Goal: Task Accomplishment & Management: Complete application form

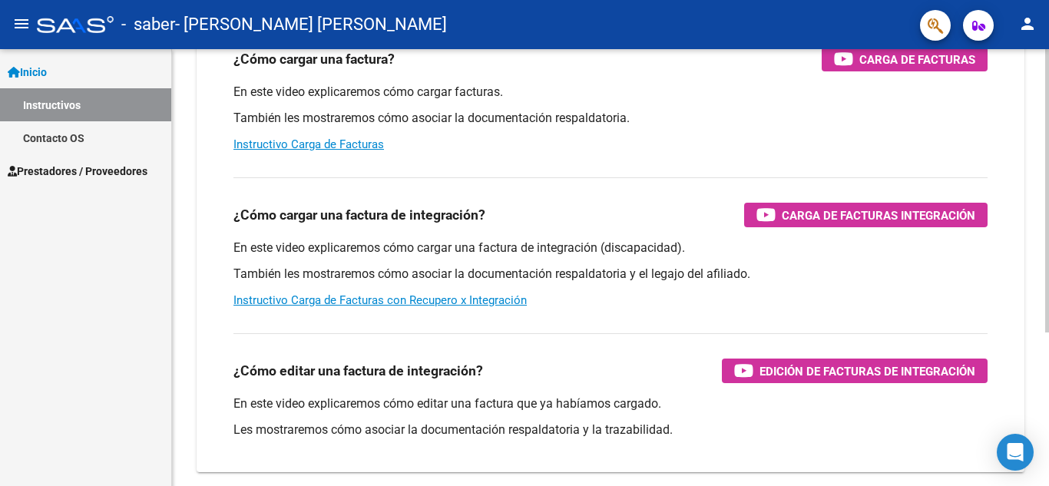
scroll to position [230, 0]
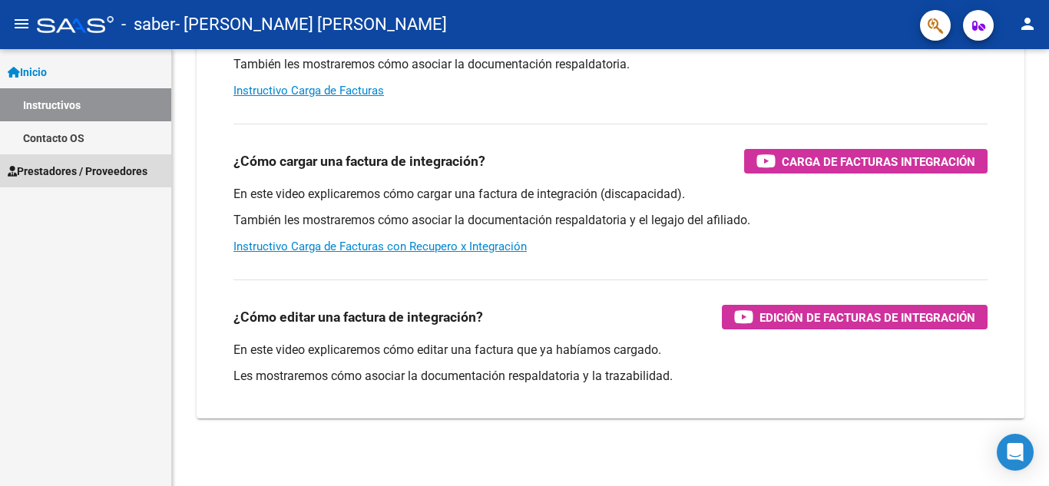
click at [53, 163] on span "Prestadores / Proveedores" at bounding box center [78, 171] width 140 height 17
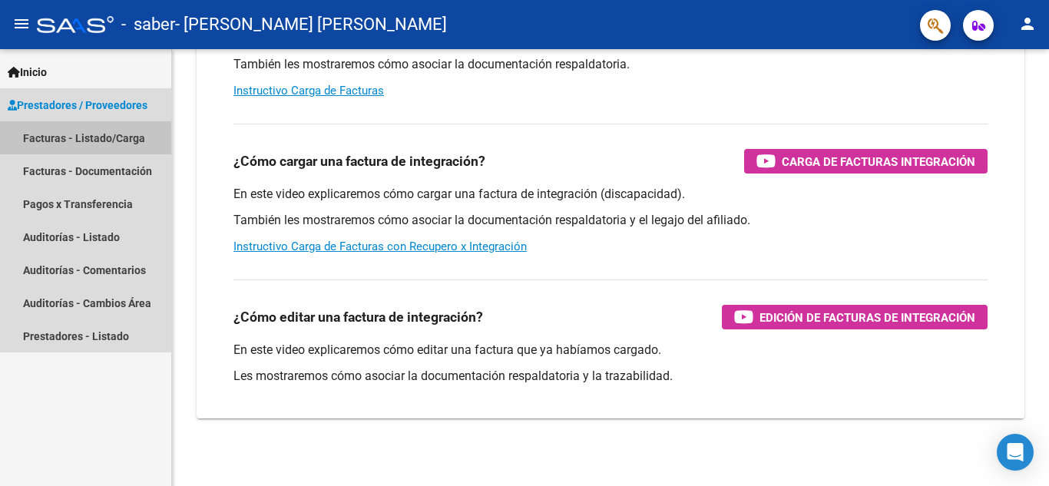
click at [57, 142] on link "Facturas - Listado/Carga" at bounding box center [85, 137] width 171 height 33
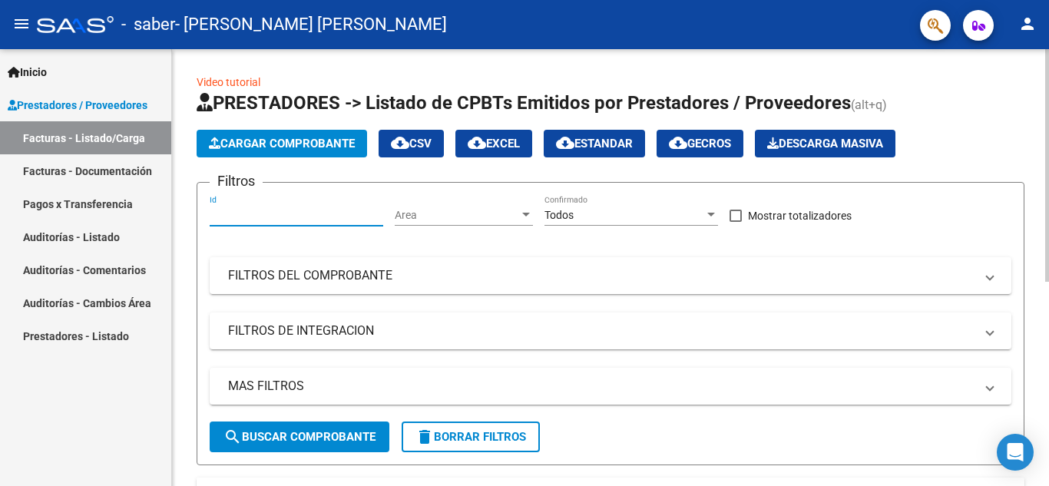
click at [276, 211] on input "Id" at bounding box center [296, 215] width 173 height 13
click at [219, 141] on icon "button" at bounding box center [215, 143] width 12 height 12
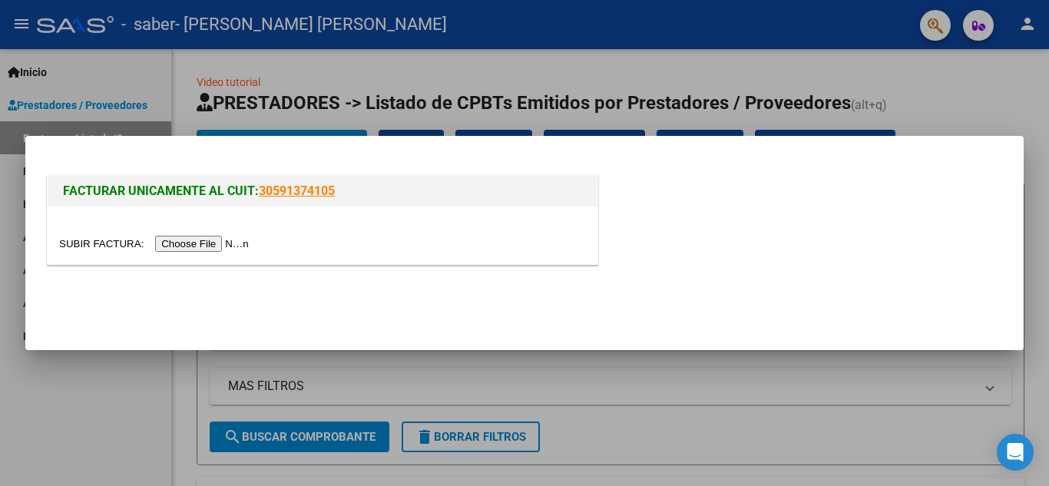
click at [205, 247] on input "file" at bounding box center [156, 244] width 194 height 16
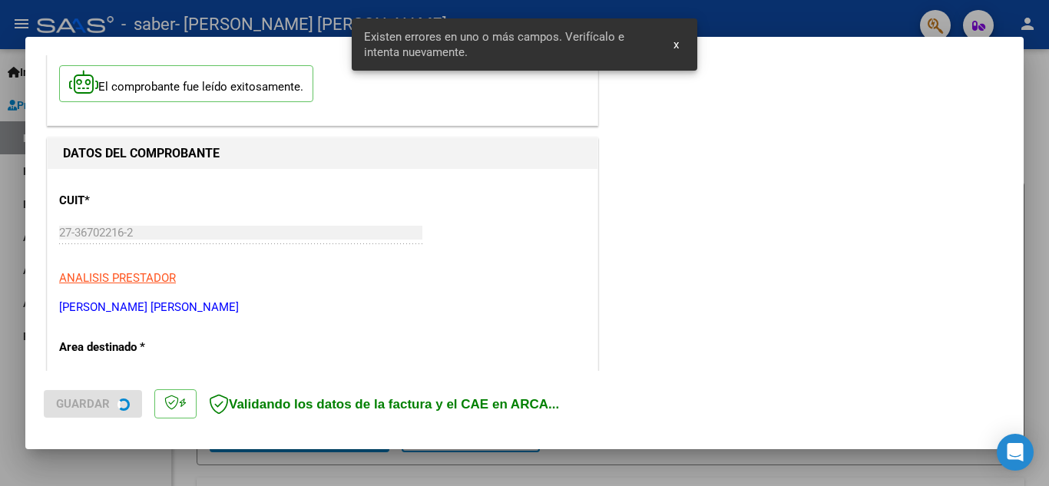
scroll to position [377, 0]
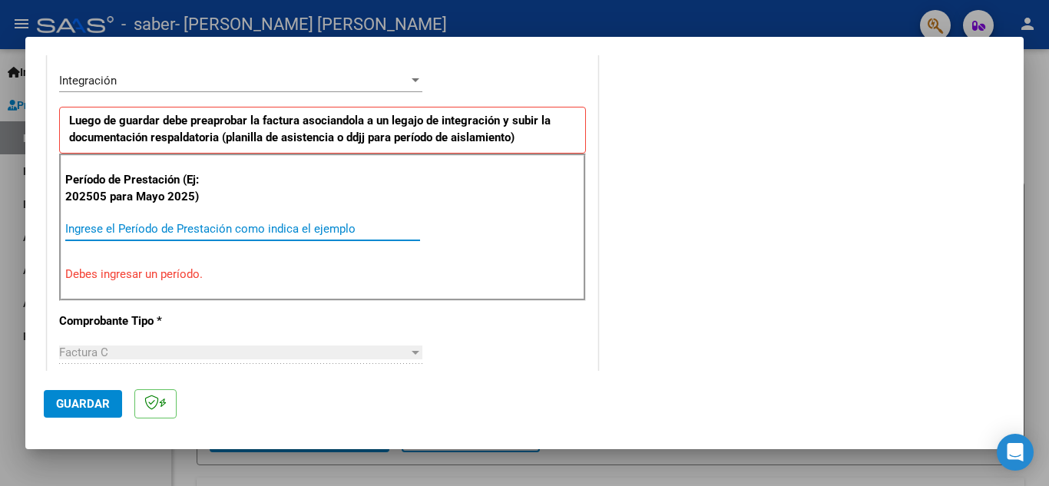
click at [218, 223] on input "Ingrese el Período de Prestación como indica el ejemplo" at bounding box center [242, 229] width 355 height 14
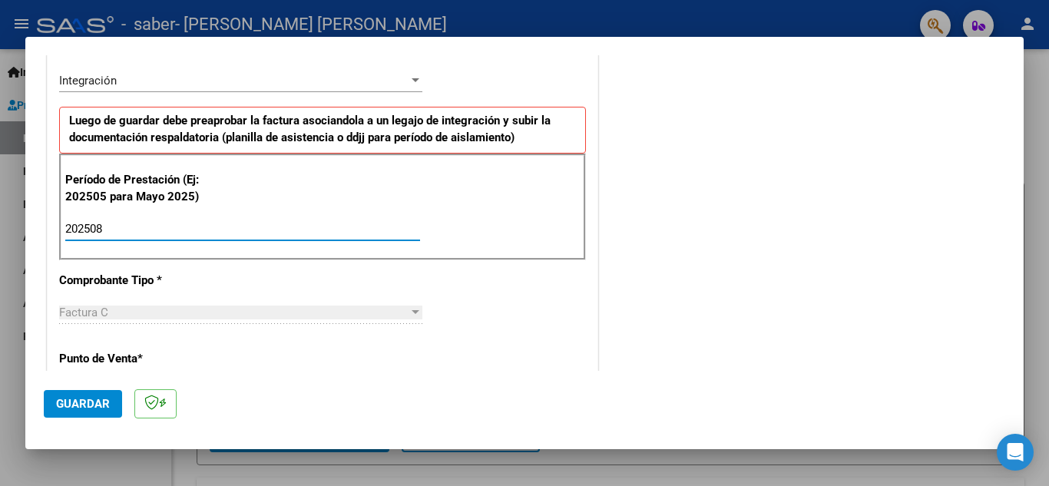
type input "202508"
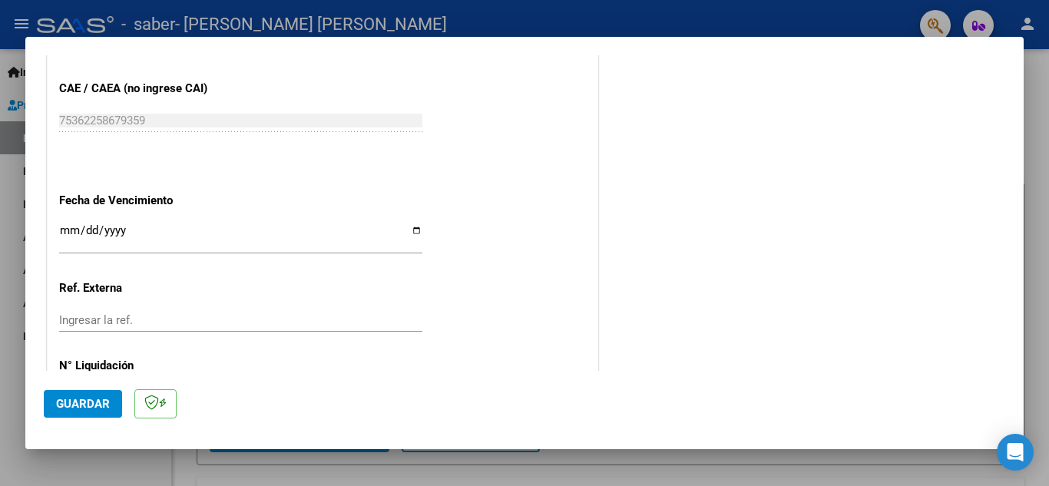
scroll to position [991, 0]
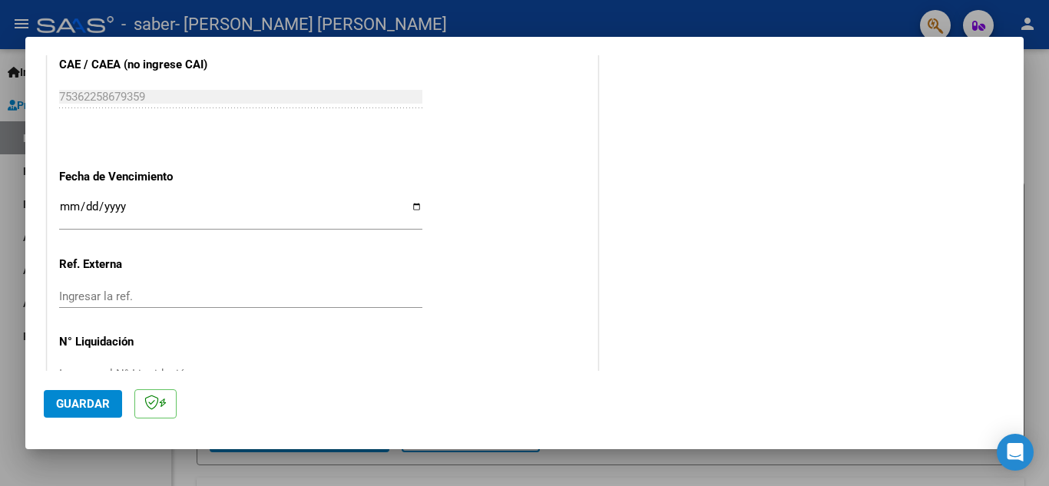
click at [410, 210] on input "Ingresar la fecha" at bounding box center [240, 212] width 363 height 25
type input "[DATE]"
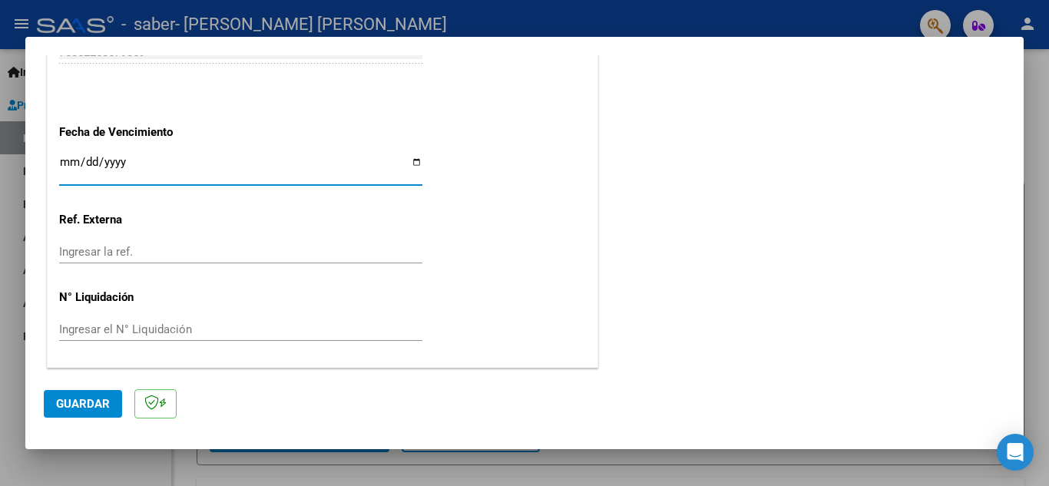
click at [78, 406] on span "Guardar" at bounding box center [83, 404] width 54 height 14
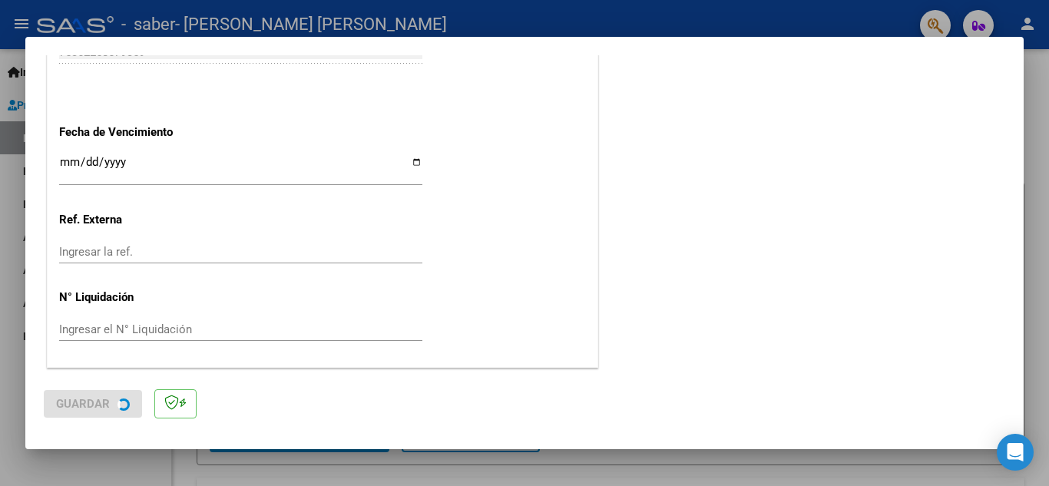
scroll to position [0, 0]
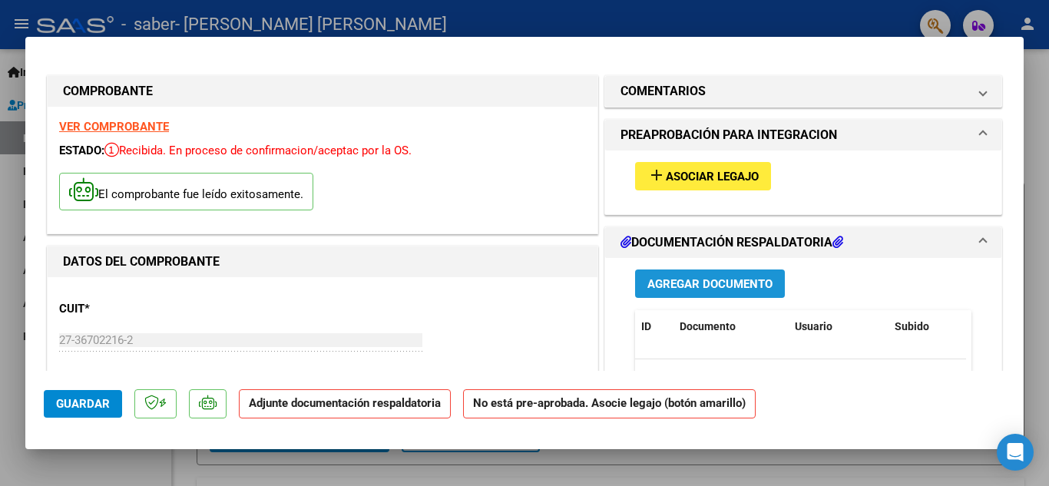
click at [691, 286] on span "Agregar Documento" at bounding box center [709, 284] width 125 height 14
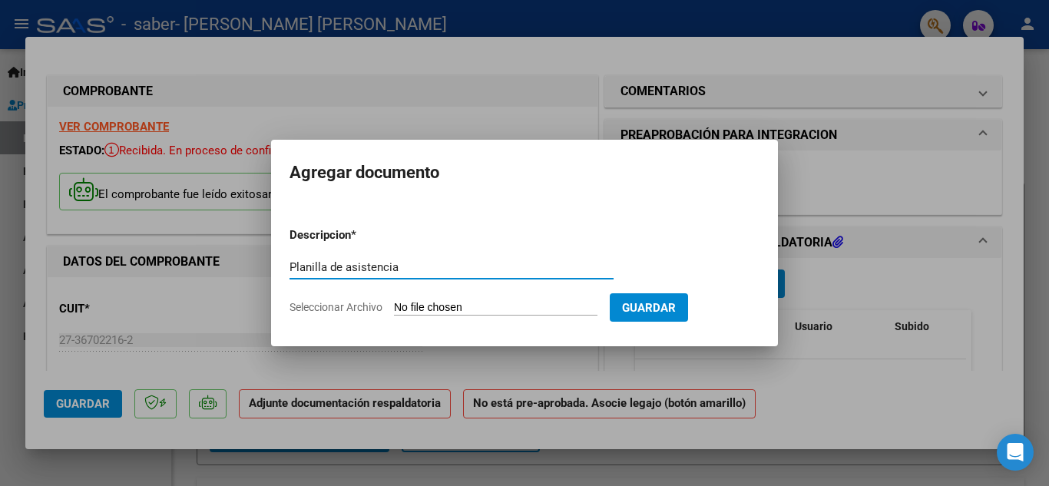
type input "Planilla de asistencia"
click at [352, 304] on span "Seleccionar Archivo" at bounding box center [335, 307] width 93 height 12
click at [394, 304] on input "Seleccionar Archivo" at bounding box center [495, 308] width 203 height 15
type input "C:\fakepath\Ayala [DATE].pdf"
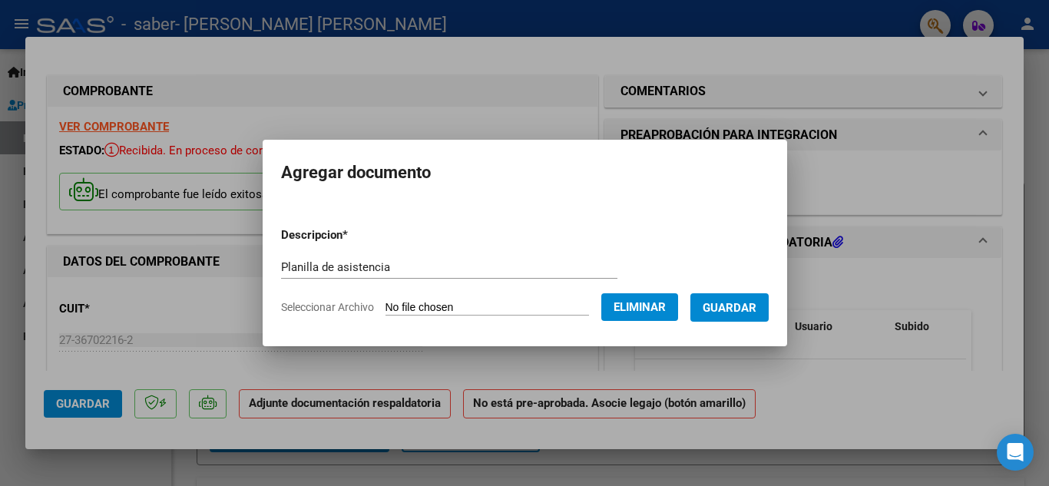
click at [748, 304] on span "Guardar" at bounding box center [729, 308] width 54 height 14
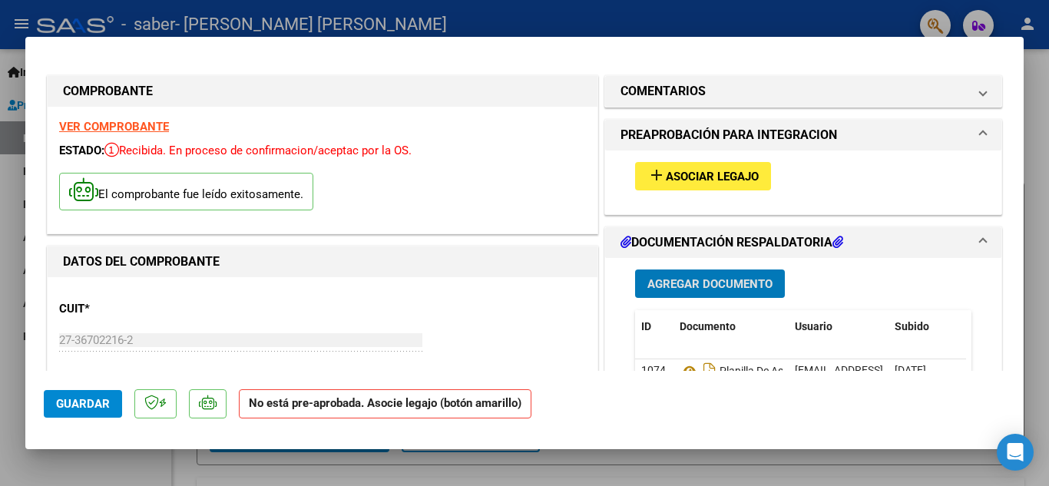
click at [64, 406] on span "Guardar" at bounding box center [83, 404] width 54 height 14
click at [64, 408] on span "Guardar" at bounding box center [83, 404] width 54 height 14
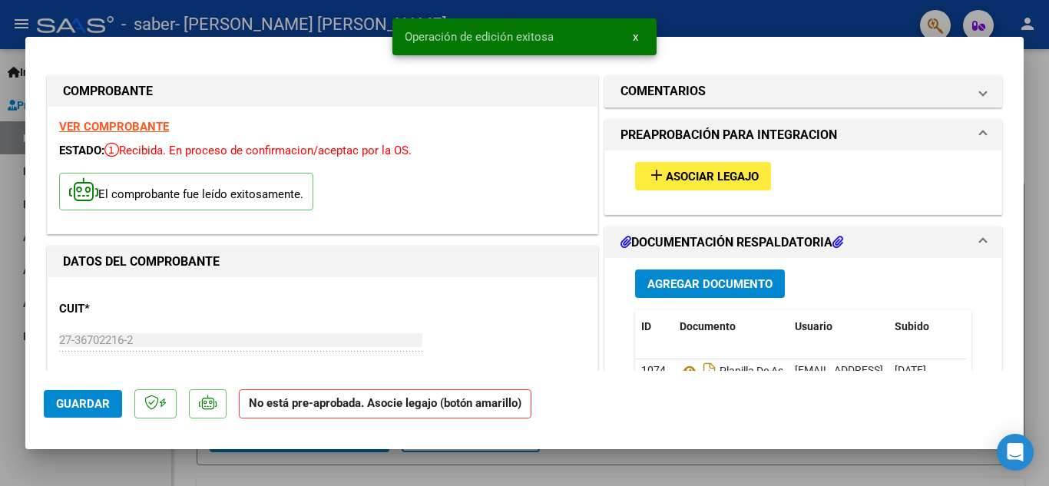
click at [1048, 248] on div at bounding box center [524, 243] width 1049 height 486
type input "$ 0,00"
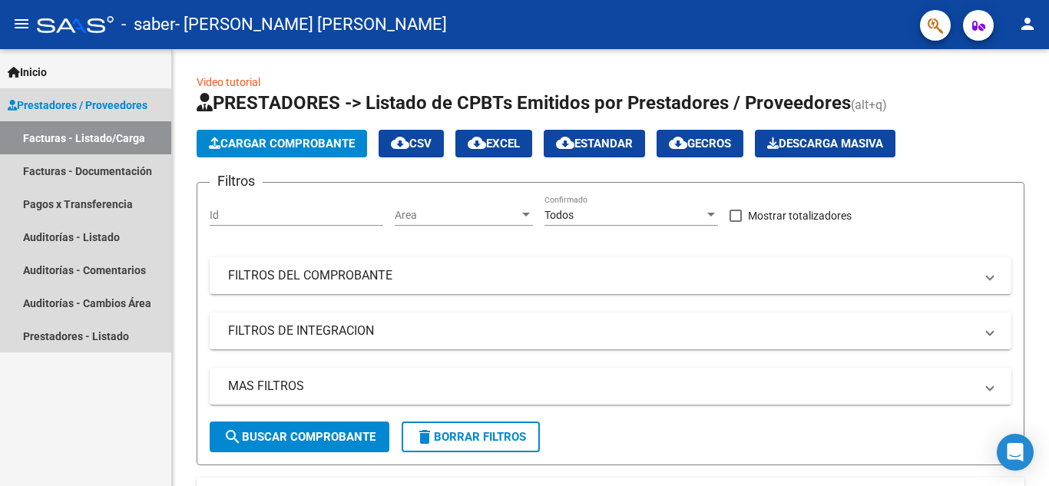
click at [31, 106] on span "Prestadores / Proveedores" at bounding box center [78, 105] width 140 height 17
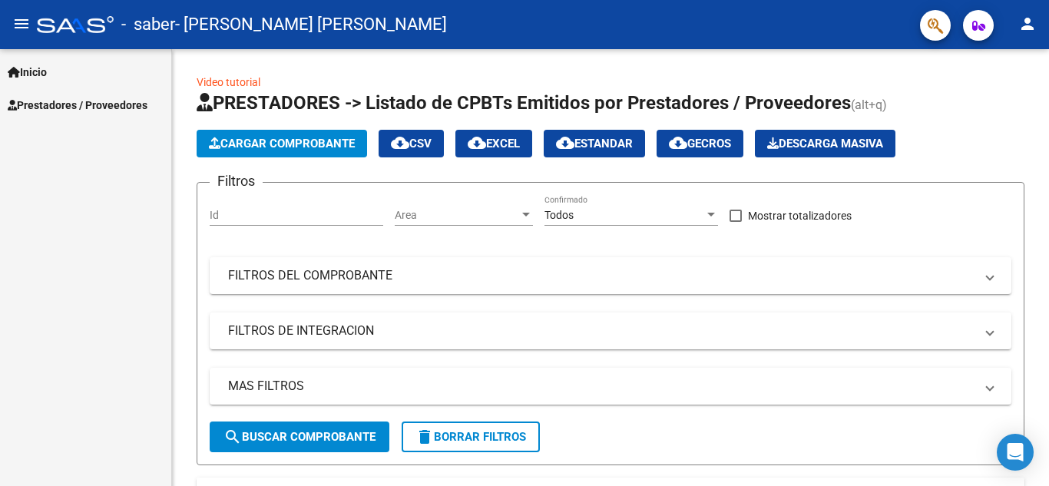
click at [17, 61] on link "Inicio" at bounding box center [85, 71] width 171 height 33
click at [49, 114] on link "Instructivos" at bounding box center [85, 104] width 171 height 33
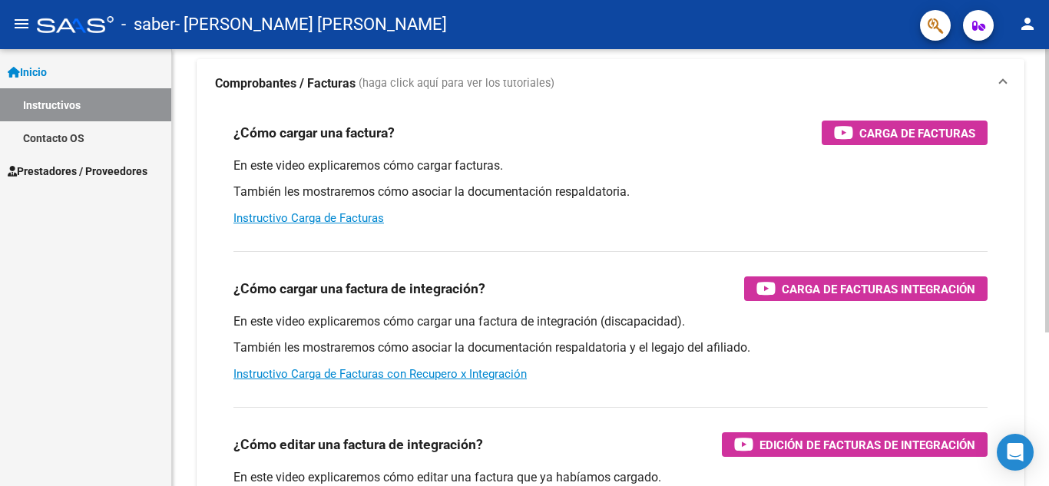
scroll to position [230, 0]
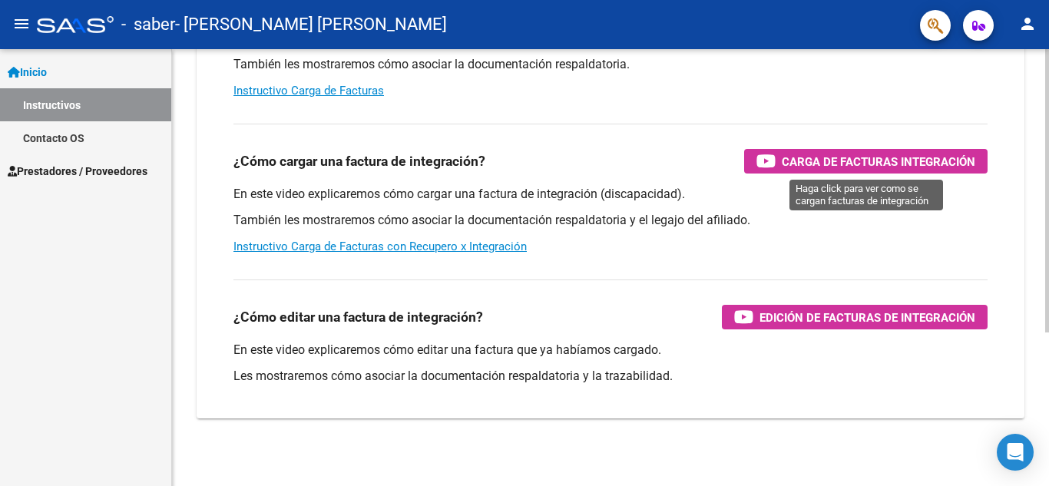
click at [793, 163] on span "Carga de Facturas Integración" at bounding box center [877, 161] width 193 height 19
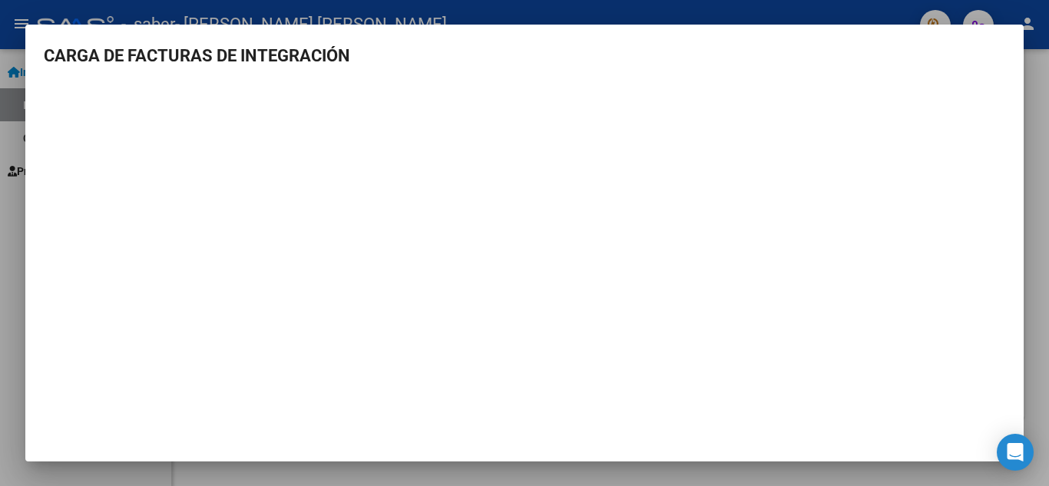
click at [1044, 61] on div at bounding box center [524, 243] width 1049 height 486
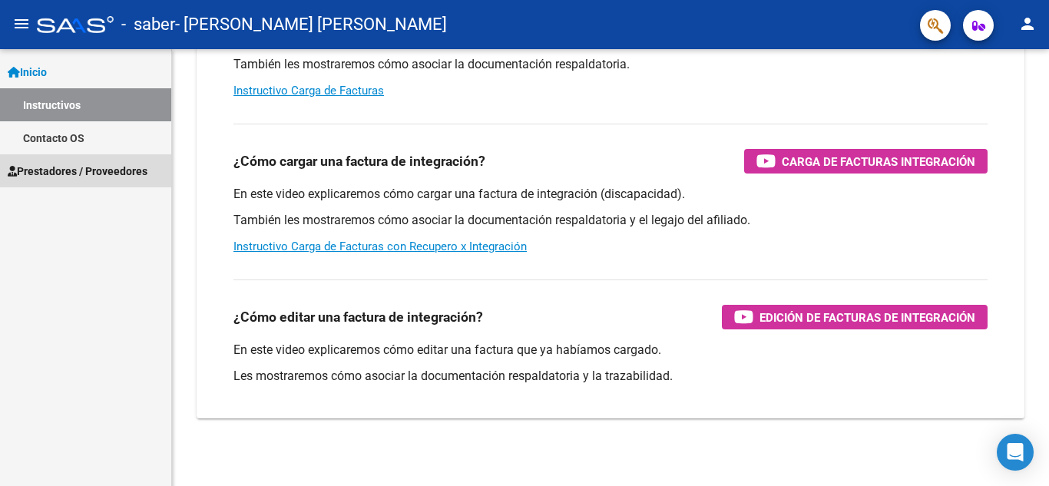
click at [71, 169] on span "Prestadores / Proveedores" at bounding box center [78, 171] width 140 height 17
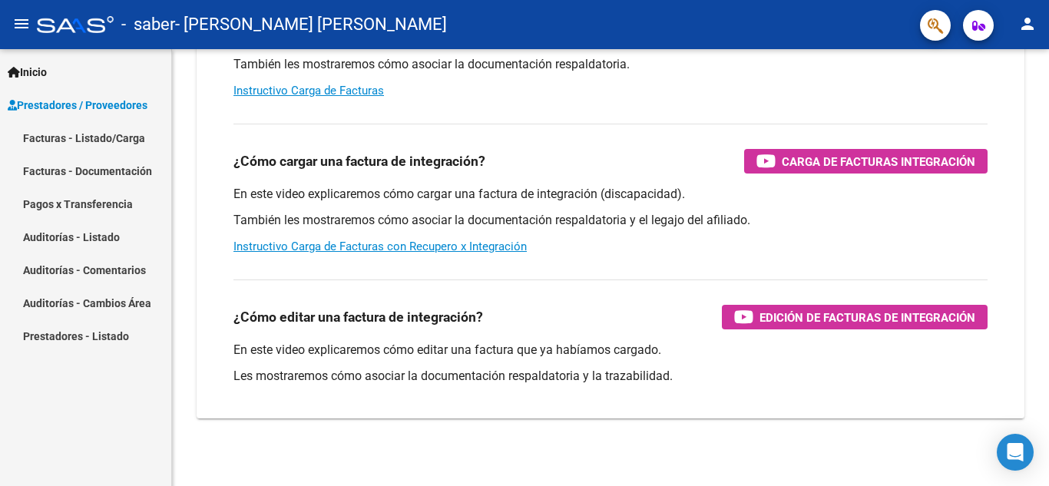
click at [61, 138] on link "Facturas - Listado/Carga" at bounding box center [85, 137] width 171 height 33
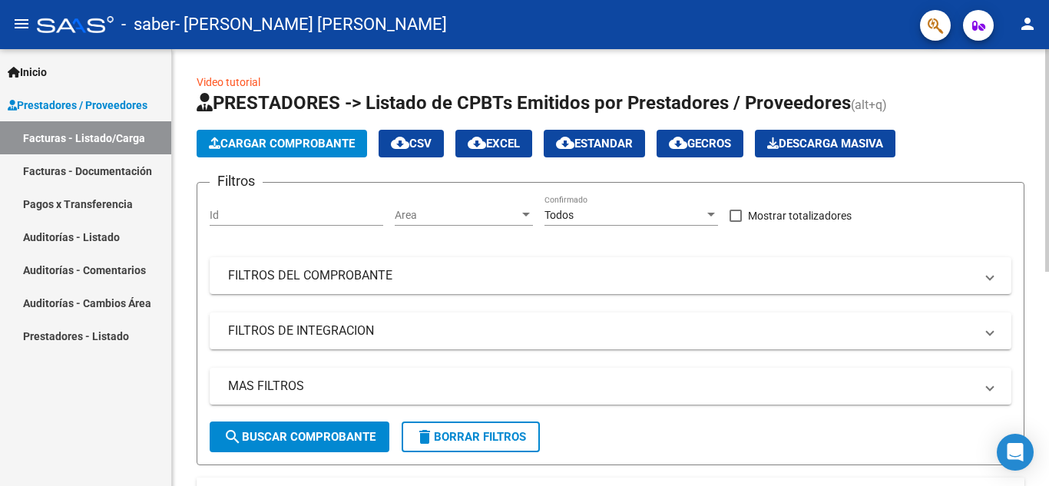
click at [256, 436] on span "search Buscar Comprobante" at bounding box center [299, 437] width 152 height 14
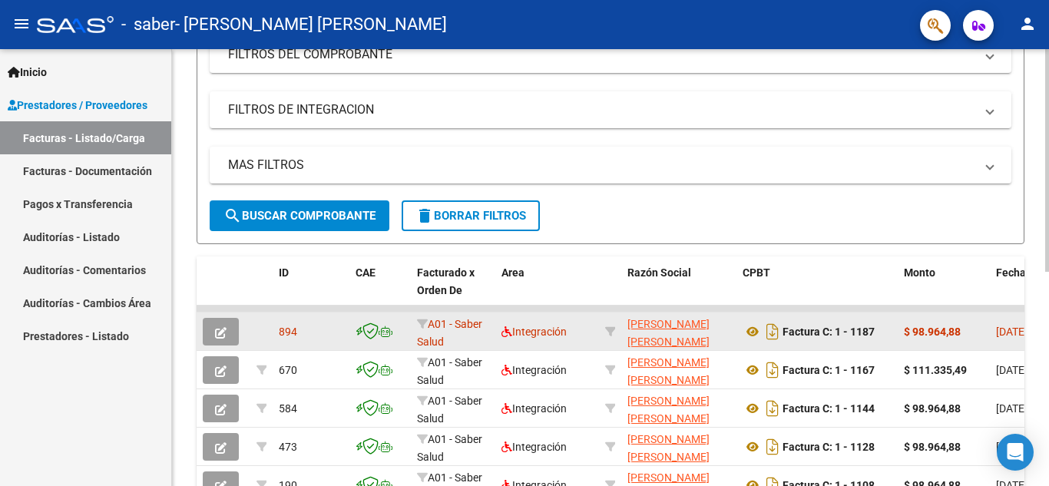
scroll to position [230, 0]
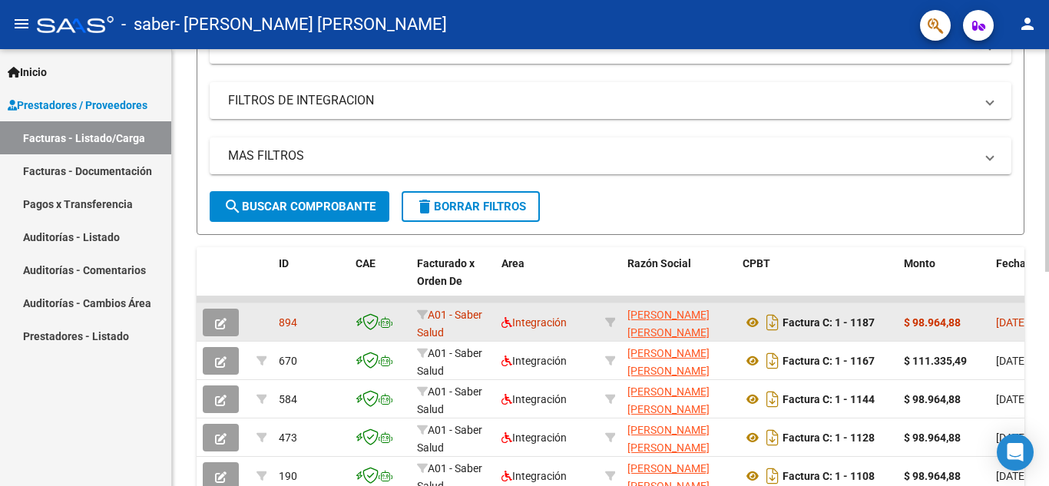
click at [226, 322] on icon "button" at bounding box center [221, 324] width 12 height 12
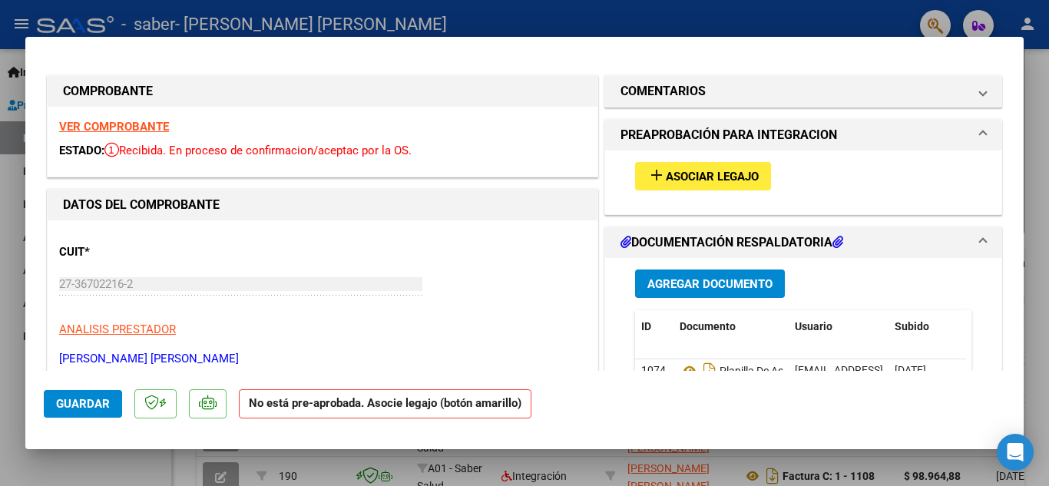
click at [675, 177] on span "Asociar Legajo" at bounding box center [711, 177] width 93 height 14
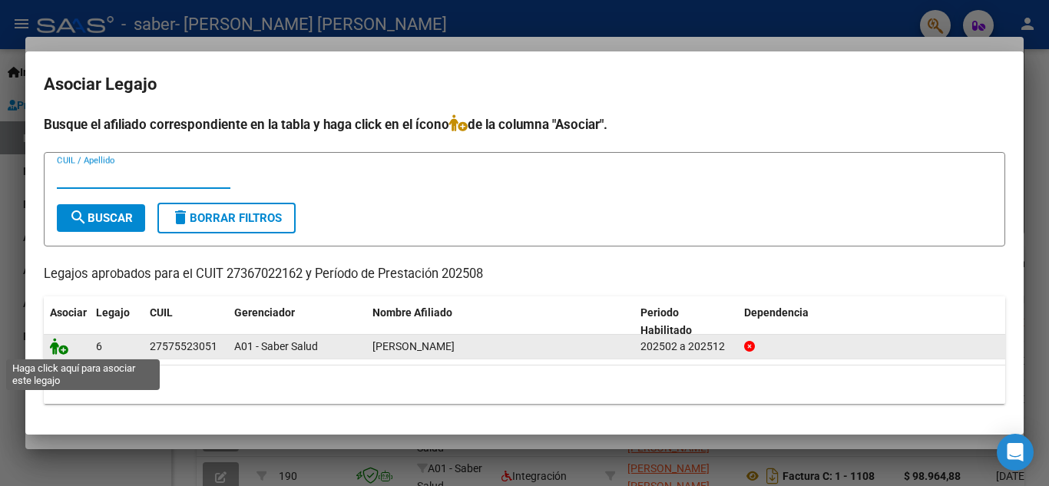
click at [60, 353] on icon at bounding box center [59, 346] width 18 height 17
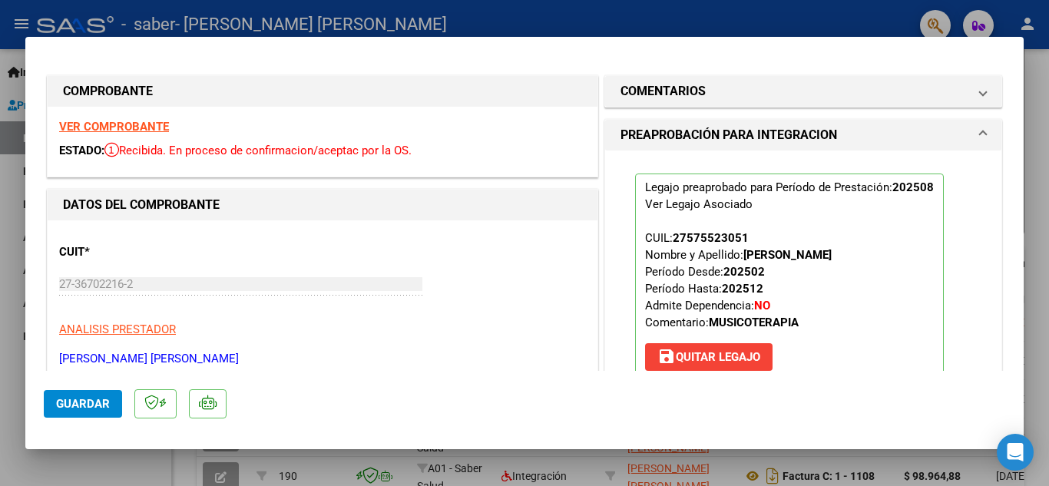
click at [84, 412] on button "Guardar" at bounding box center [83, 404] width 78 height 28
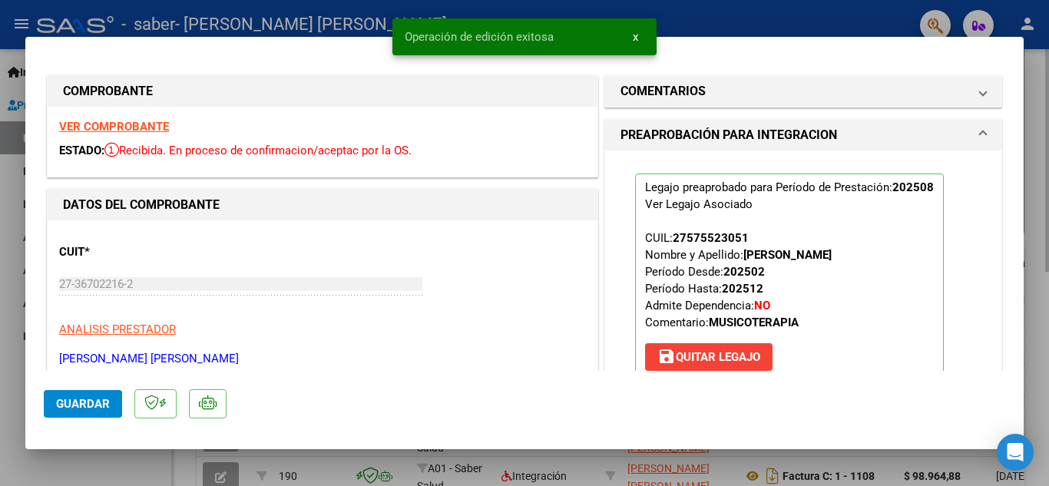
click at [1035, 196] on div at bounding box center [524, 243] width 1049 height 486
type input "$ 0,00"
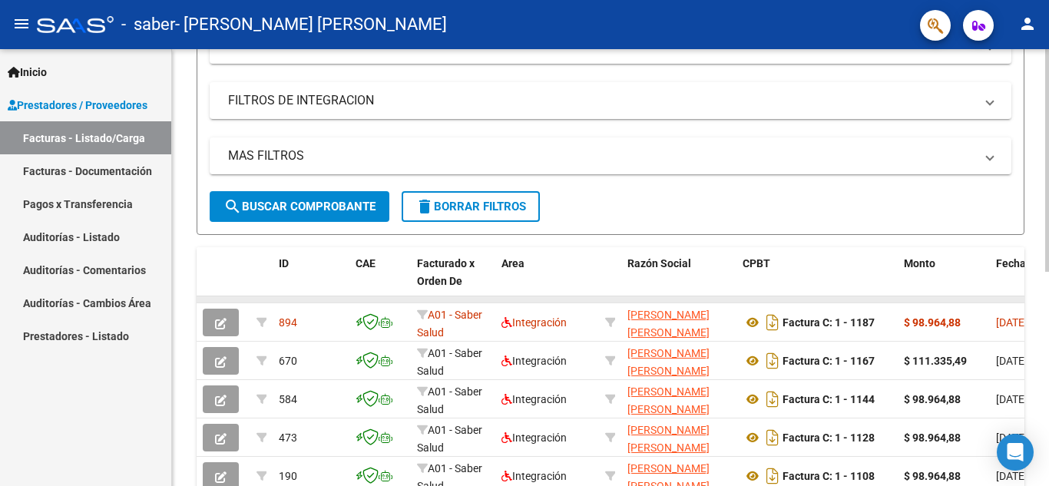
drag, startPoint x: 651, startPoint y: 298, endPoint x: 693, endPoint y: 301, distance: 42.3
click at [692, 301] on datatable-body-cell at bounding box center [678, 299] width 115 height 6
click at [967, 299] on datatable-body-cell at bounding box center [943, 299] width 92 height 6
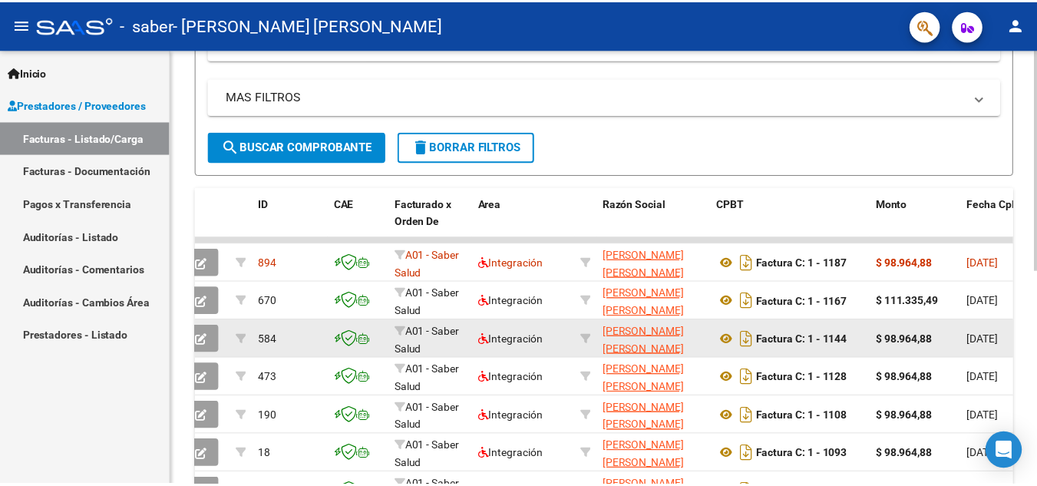
scroll to position [114, 0]
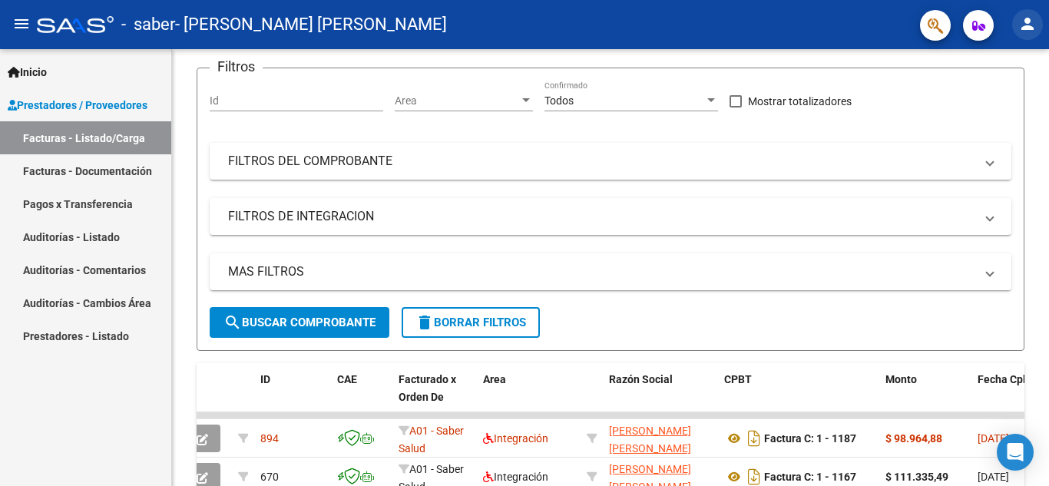
click at [1019, 27] on mat-icon "person" at bounding box center [1027, 24] width 18 height 18
click at [987, 91] on button "exit_to_app Salir" at bounding box center [996, 101] width 94 height 37
